Goal: Information Seeking & Learning: Find specific fact

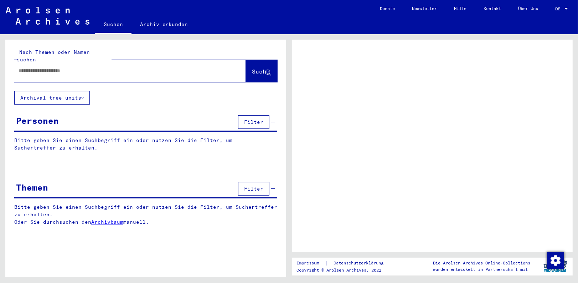
click at [31, 67] on input "text" at bounding box center [124, 70] width 210 height 7
click at [46, 72] on div "*" at bounding box center [130, 71] width 232 height 22
drag, startPoint x: 27, startPoint y: 63, endPoint x: 16, endPoint y: 64, distance: 10.7
click at [16, 64] on div "*" at bounding box center [121, 71] width 215 height 16
type input "**********"
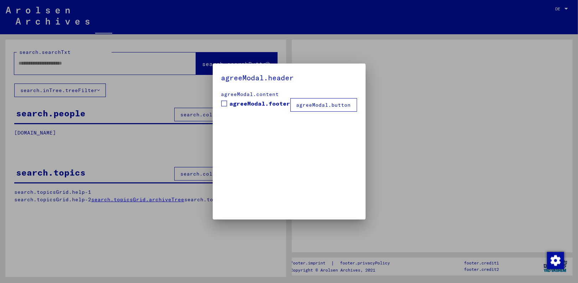
click at [248, 63] on mat-dialog-container "agreeModal.header agreeModal.content agreeModal.footer agreeModal.button" at bounding box center [289, 140] width 153 height 155
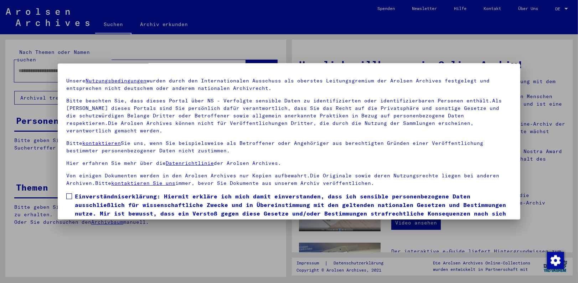
scroll to position [43, 0]
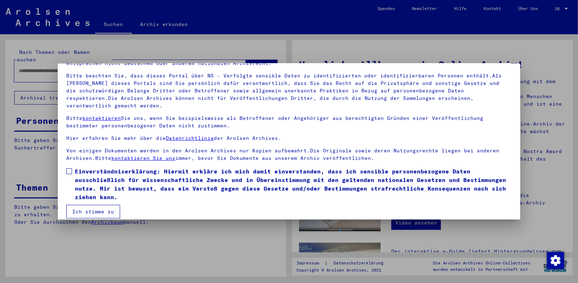
click at [69, 168] on span at bounding box center [69, 171] width 6 height 6
click at [93, 206] on button "Ich stimme zu" at bounding box center [93, 212] width 54 height 14
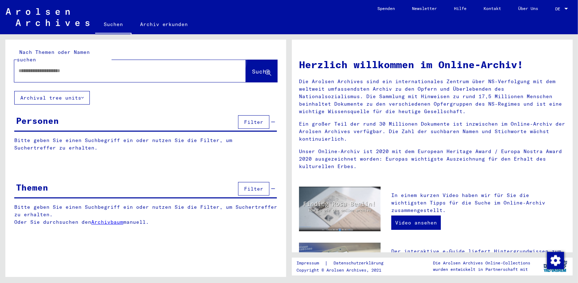
click at [254, 68] on span "Suche" at bounding box center [261, 71] width 18 height 7
click at [59, 67] on input "text" at bounding box center [122, 70] width 206 height 7
type input "**********"
click at [252, 68] on span "Suche" at bounding box center [261, 71] width 18 height 7
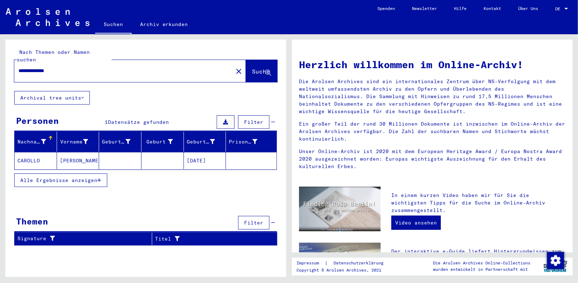
click at [197, 153] on mat-cell "[DATE]" at bounding box center [205, 160] width 42 height 17
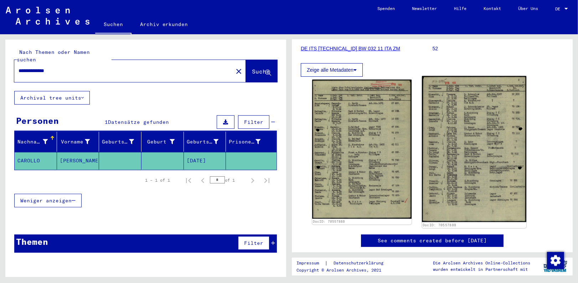
scroll to position [107, 0]
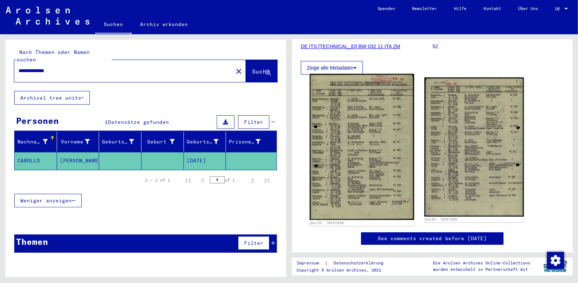
click at [359, 141] on img at bounding box center [362, 147] width 104 height 146
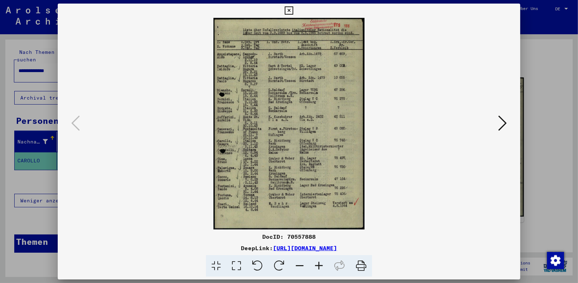
click at [317, 265] on icon at bounding box center [318, 266] width 19 height 22
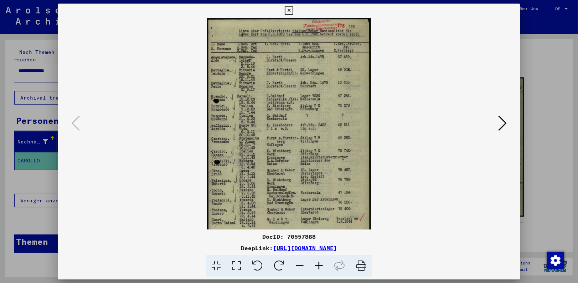
click at [317, 265] on icon at bounding box center [318, 266] width 19 height 22
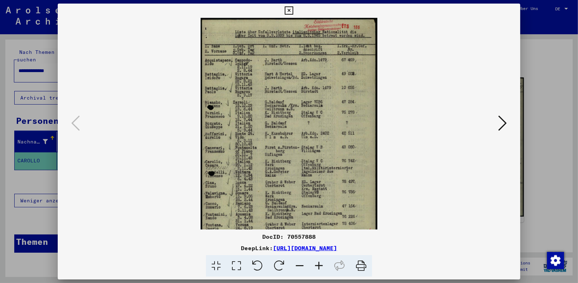
click at [317, 265] on icon at bounding box center [318, 266] width 19 height 22
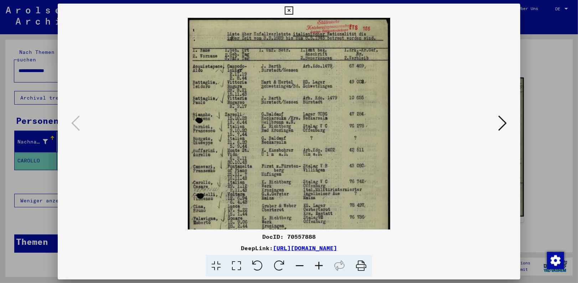
click at [317, 265] on icon at bounding box center [318, 266] width 19 height 22
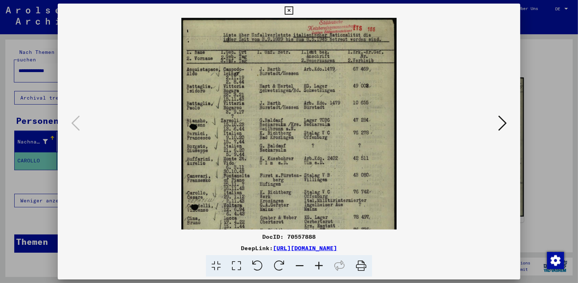
click at [317, 265] on icon at bounding box center [318, 266] width 19 height 22
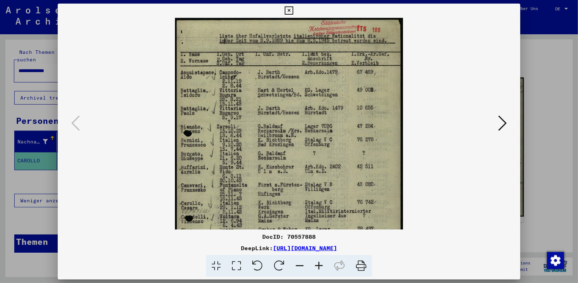
click at [317, 265] on icon at bounding box center [318, 266] width 19 height 22
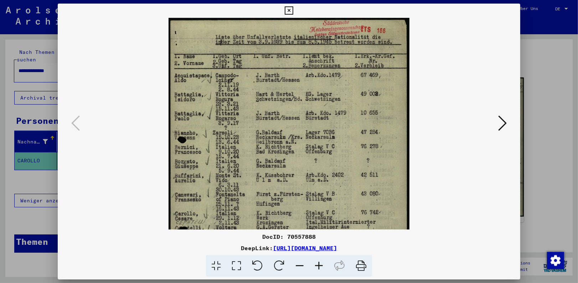
click at [317, 265] on icon at bounding box center [318, 266] width 19 height 22
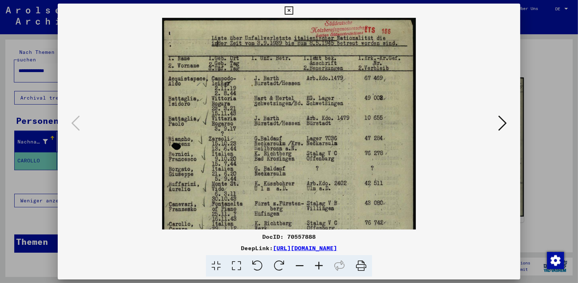
click at [300, 264] on icon at bounding box center [299, 266] width 19 height 22
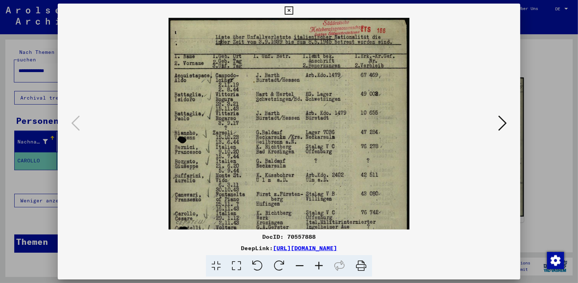
click at [300, 264] on icon at bounding box center [299, 266] width 19 height 22
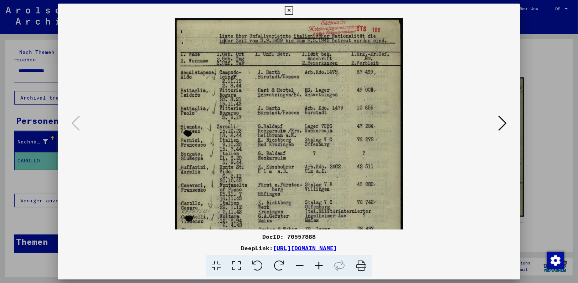
click at [501, 123] on icon at bounding box center [502, 122] width 9 height 17
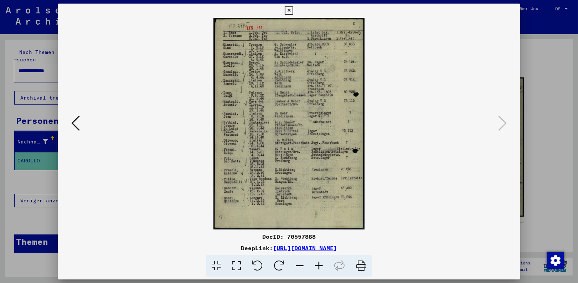
click at [318, 264] on icon at bounding box center [318, 266] width 19 height 22
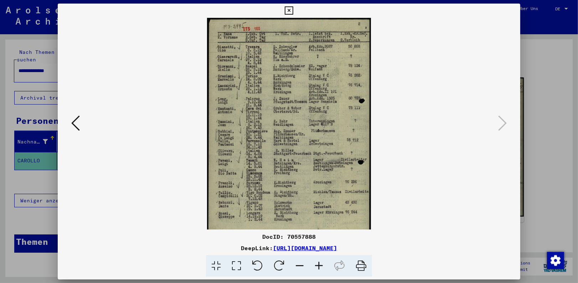
click at [318, 264] on icon at bounding box center [318, 266] width 19 height 22
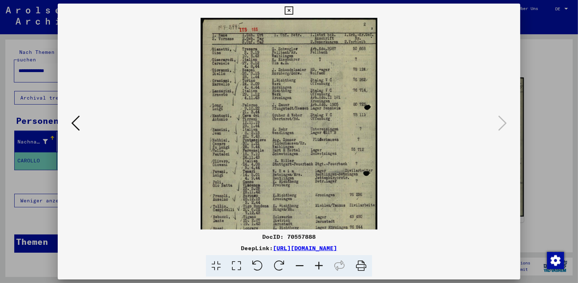
click at [318, 264] on icon at bounding box center [318, 266] width 19 height 22
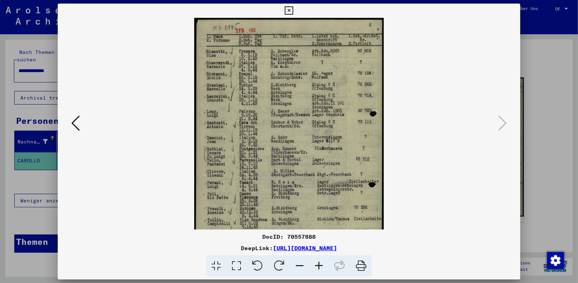
click at [318, 264] on icon at bounding box center [318, 266] width 19 height 22
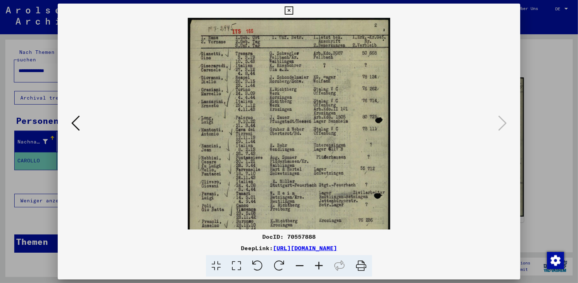
click at [318, 264] on icon at bounding box center [318, 266] width 19 height 22
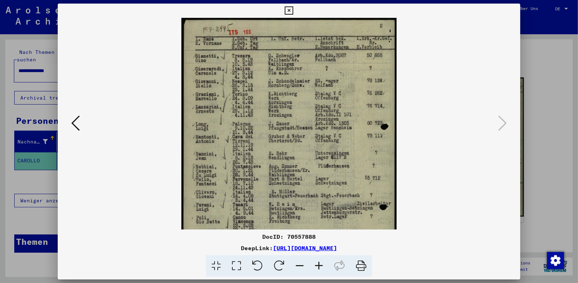
click at [318, 264] on icon at bounding box center [318, 266] width 19 height 22
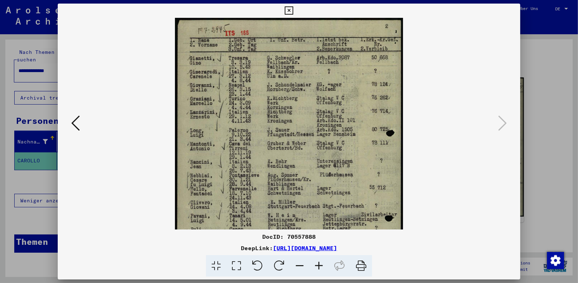
click at [318, 264] on icon at bounding box center [318, 266] width 19 height 22
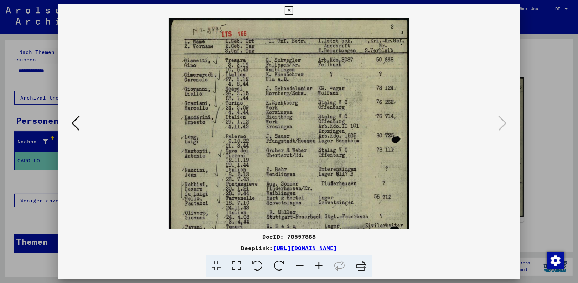
click at [299, 263] on icon at bounding box center [299, 266] width 19 height 22
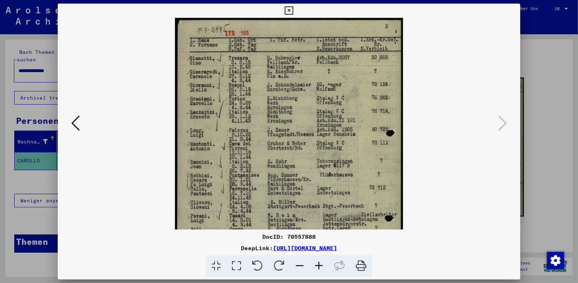
click at [76, 125] on icon at bounding box center [75, 122] width 9 height 17
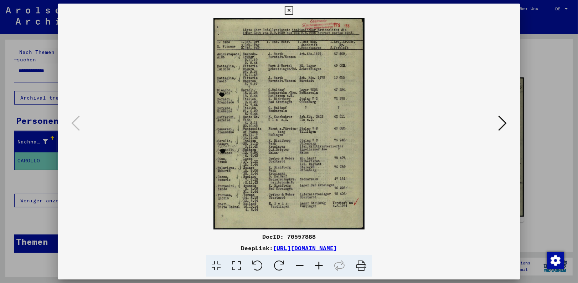
click at [504, 123] on icon at bounding box center [502, 122] width 9 height 17
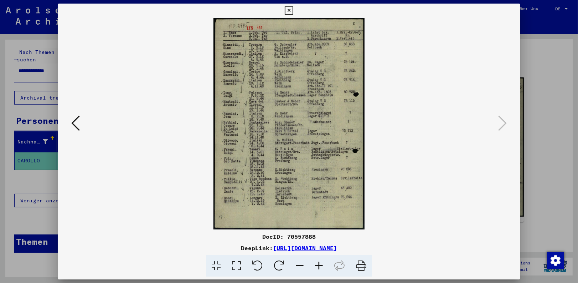
click at [32, 67] on div at bounding box center [289, 141] width 578 height 283
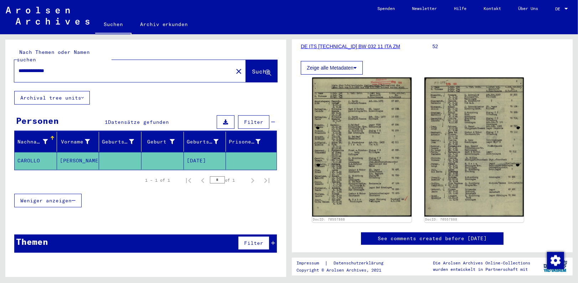
click at [34, 197] on span "Weniger anzeigen" at bounding box center [45, 200] width 51 height 6
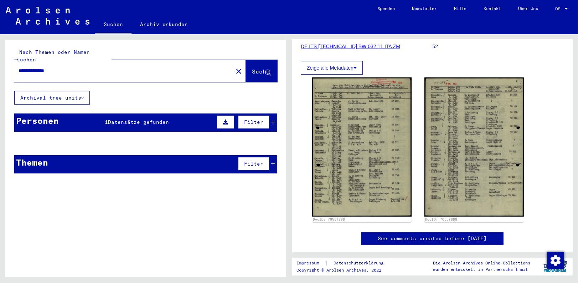
click at [34, 197] on span "Weniger anzeigen" at bounding box center [45, 200] width 51 height 6
click at [36, 114] on div "Personen" at bounding box center [37, 120] width 43 height 13
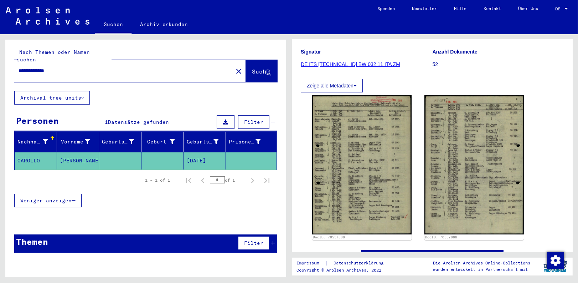
scroll to position [0, 0]
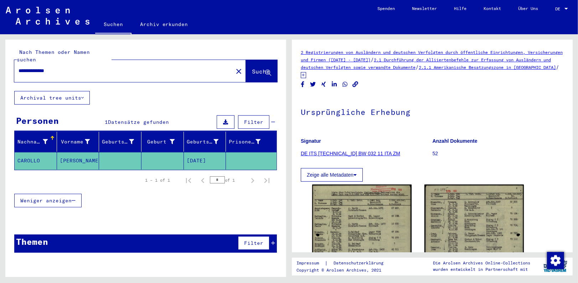
click at [324, 151] on link "DE ITS [TECHNICAL_ID] BW 032 11 ITA ZM" at bounding box center [350, 153] width 99 height 6
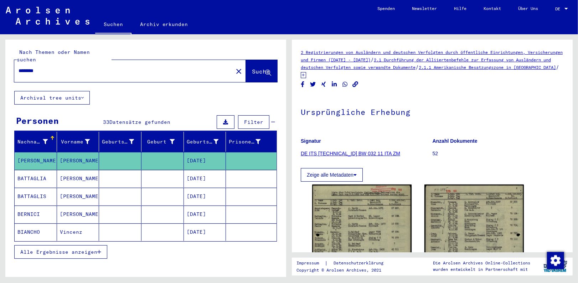
drag, startPoint x: 47, startPoint y: 63, endPoint x: 13, endPoint y: 67, distance: 33.8
click at [13, 67] on div "Nach Themen oder Namen suchen ******** close Suche" at bounding box center [145, 65] width 281 height 51
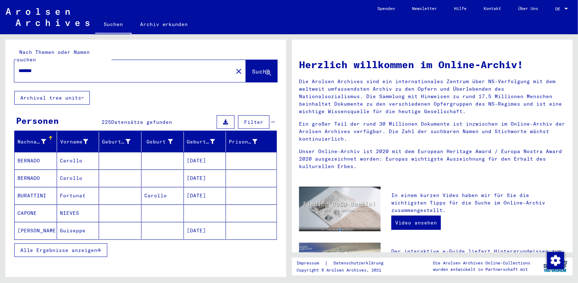
drag, startPoint x: 50, startPoint y: 65, endPoint x: 16, endPoint y: 66, distance: 33.2
click at [16, 66] on div "*******" at bounding box center [119, 71] width 210 height 16
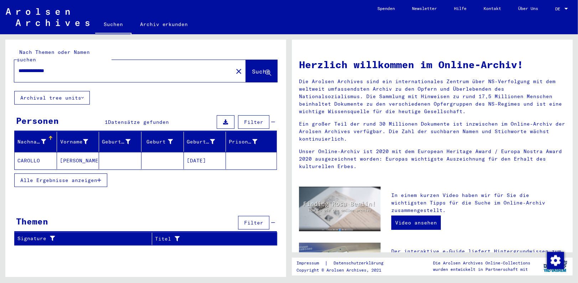
click at [28, 152] on mat-cell "CAROLLO" at bounding box center [36, 160] width 42 height 17
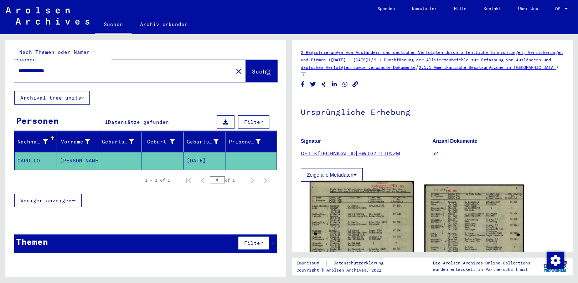
scroll to position [71, 0]
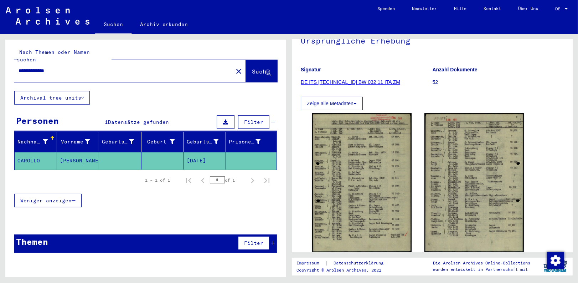
drag, startPoint x: 66, startPoint y: 63, endPoint x: 19, endPoint y: 65, distance: 46.4
click at [19, 67] on input "**********" at bounding box center [124, 70] width 210 height 7
type input "******"
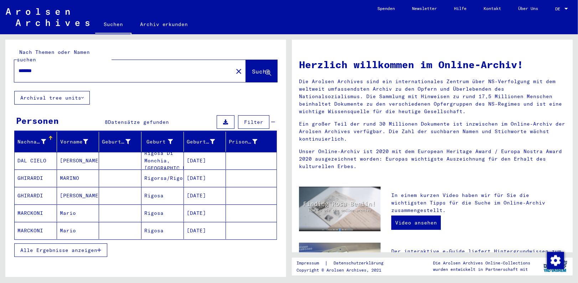
click at [146, 206] on mat-cell "Rigosa" at bounding box center [162, 212] width 42 height 17
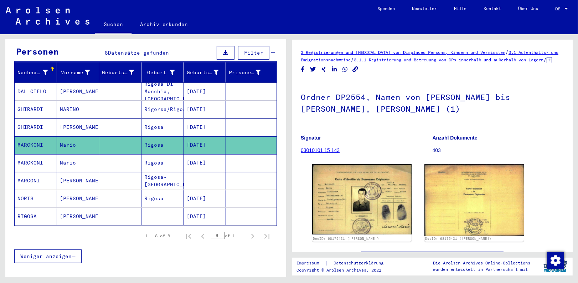
scroll to position [71, 0]
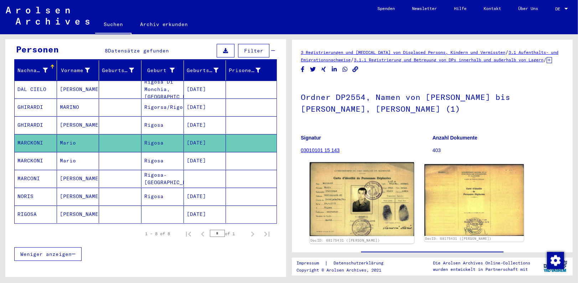
click at [356, 202] on img at bounding box center [362, 199] width 104 height 74
